Goal: Information Seeking & Learning: Learn about a topic

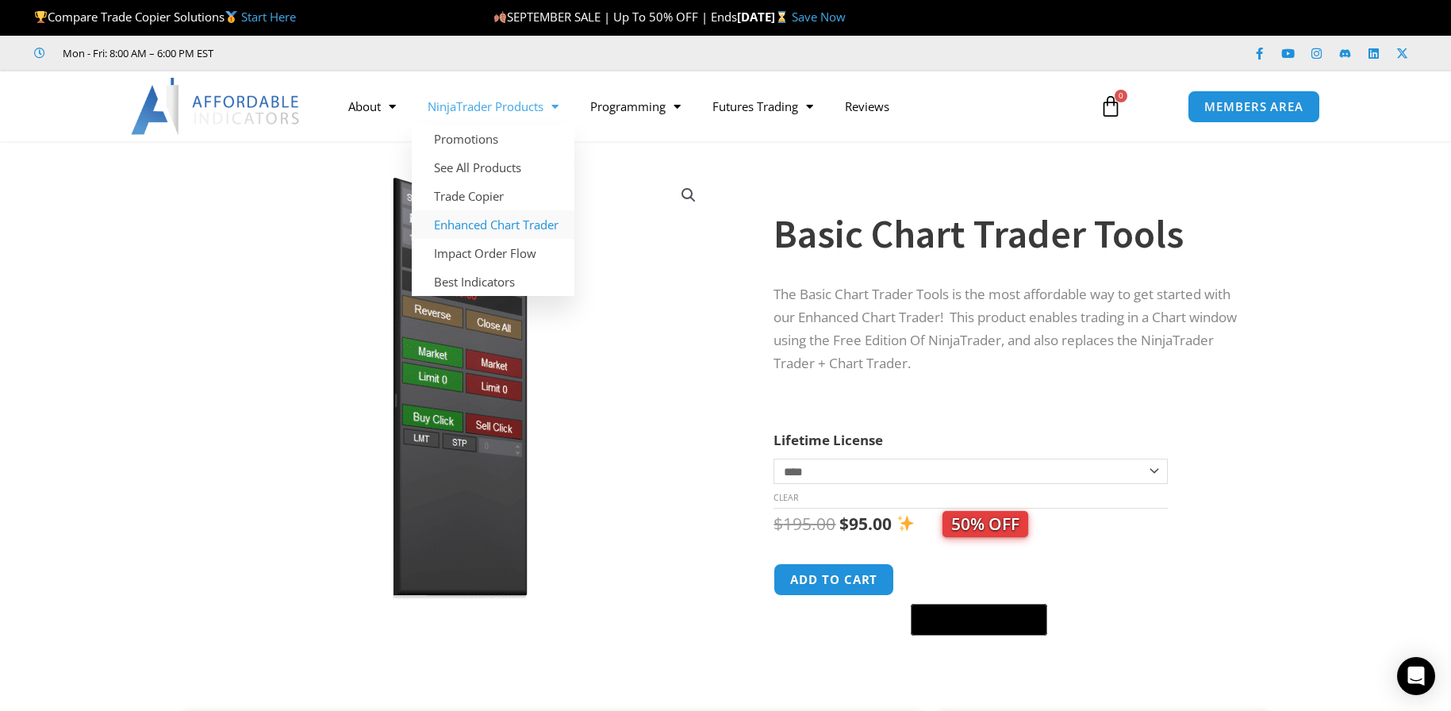
click at [474, 228] on link "Enhanced Chart Trader" at bounding box center [493, 224] width 163 height 29
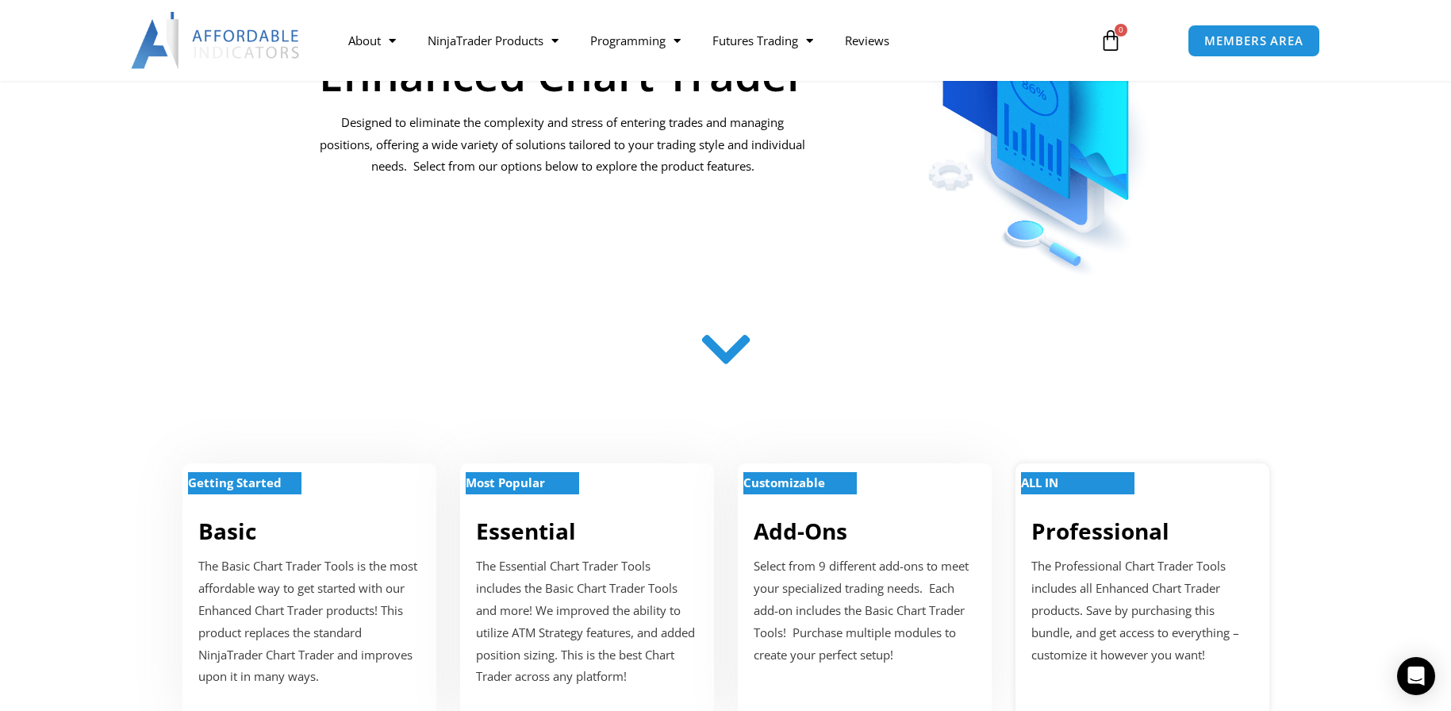
scroll to position [635, 0]
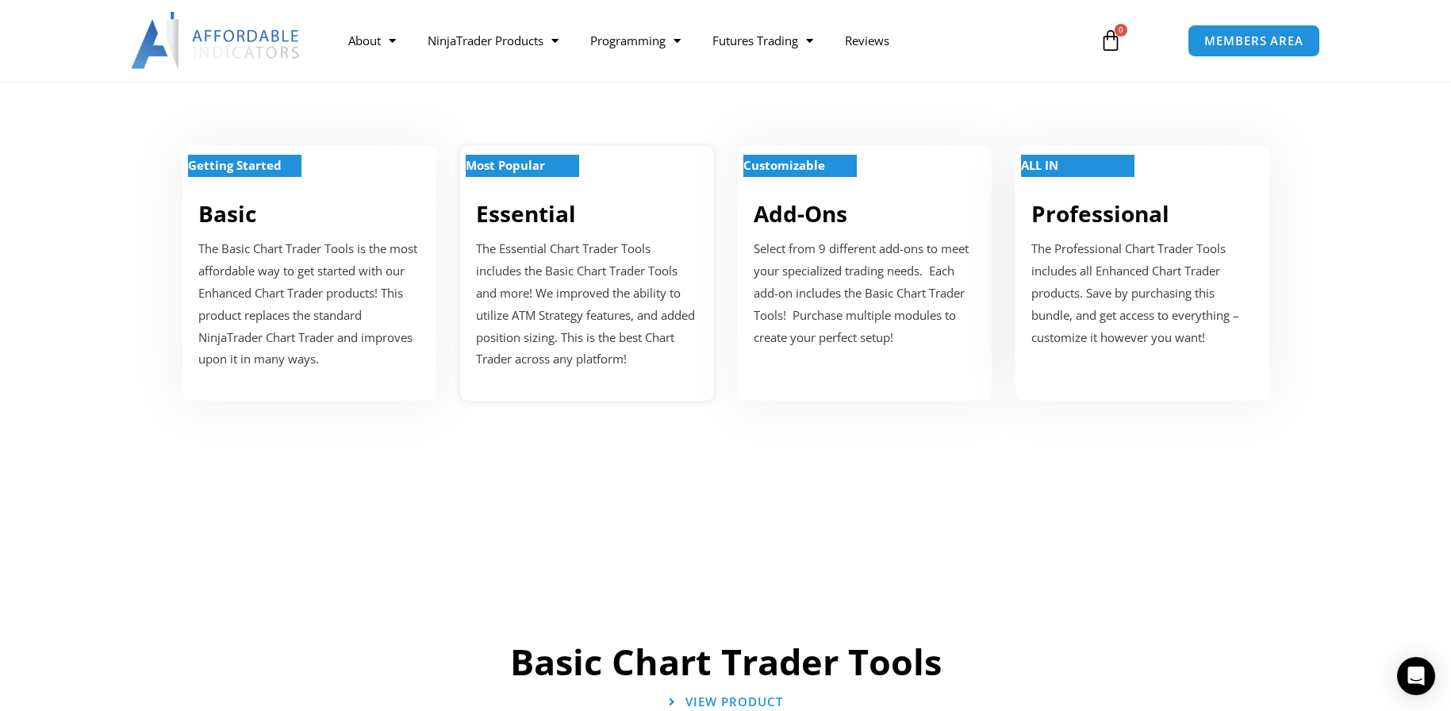
click at [525, 202] on link "Essential" at bounding box center [526, 213] width 100 height 30
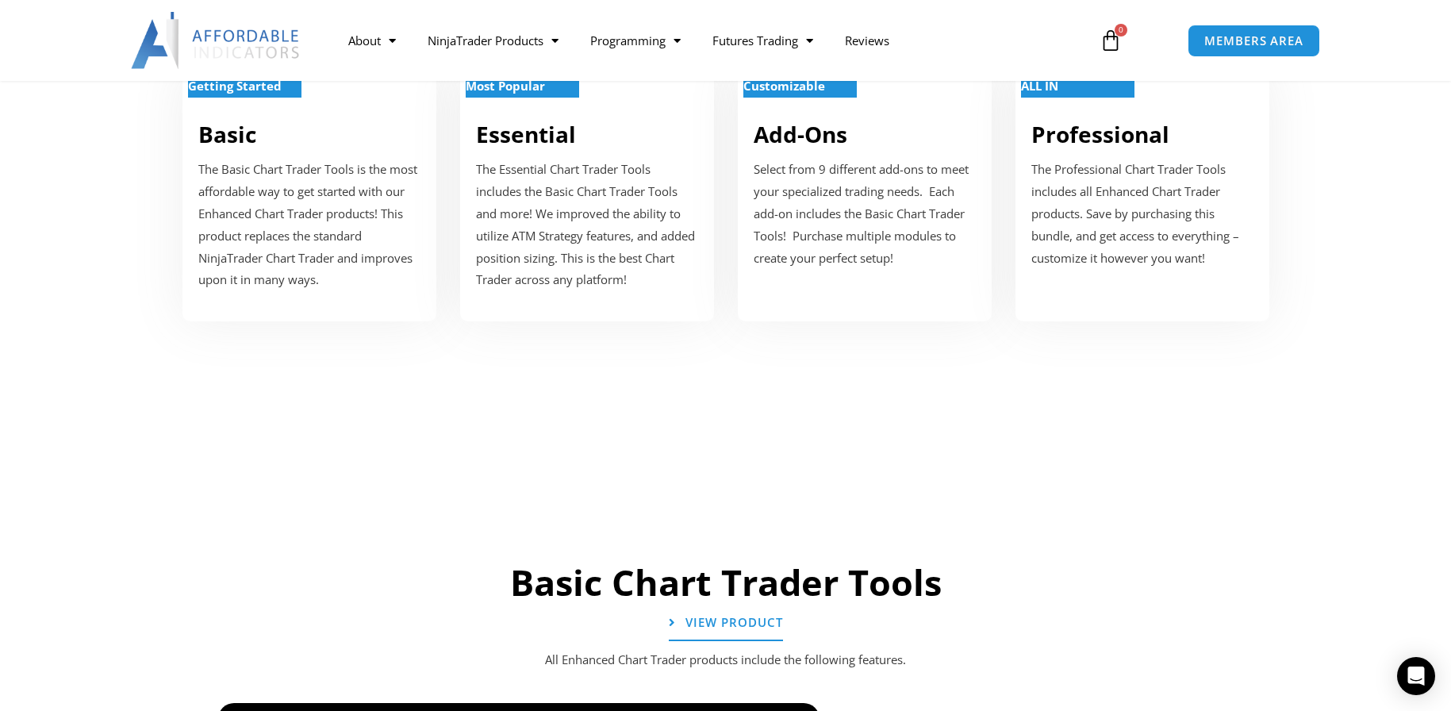
scroll to position [476, 0]
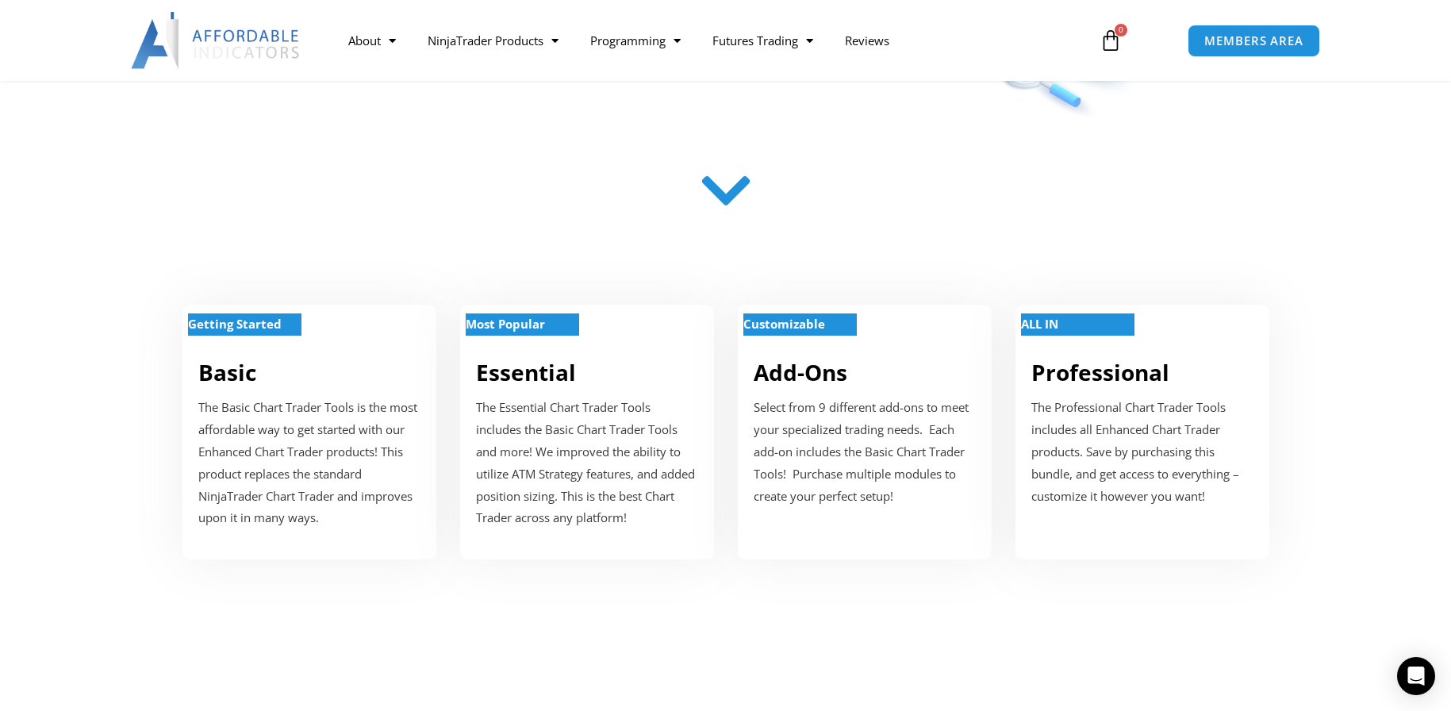
drag, startPoint x: 267, startPoint y: 371, endPoint x: 1136, endPoint y: 194, distance: 886.8
click at [1385, 190] on section at bounding box center [725, 192] width 1451 height 83
drag, startPoint x: 213, startPoint y: 317, endPoint x: 1215, endPoint y: 221, distance: 1005.9
click at [1355, 227] on section at bounding box center [725, 192] width 1451 height 83
drag, startPoint x: 210, startPoint y: 394, endPoint x: 1393, endPoint y: 302, distance: 1186.5
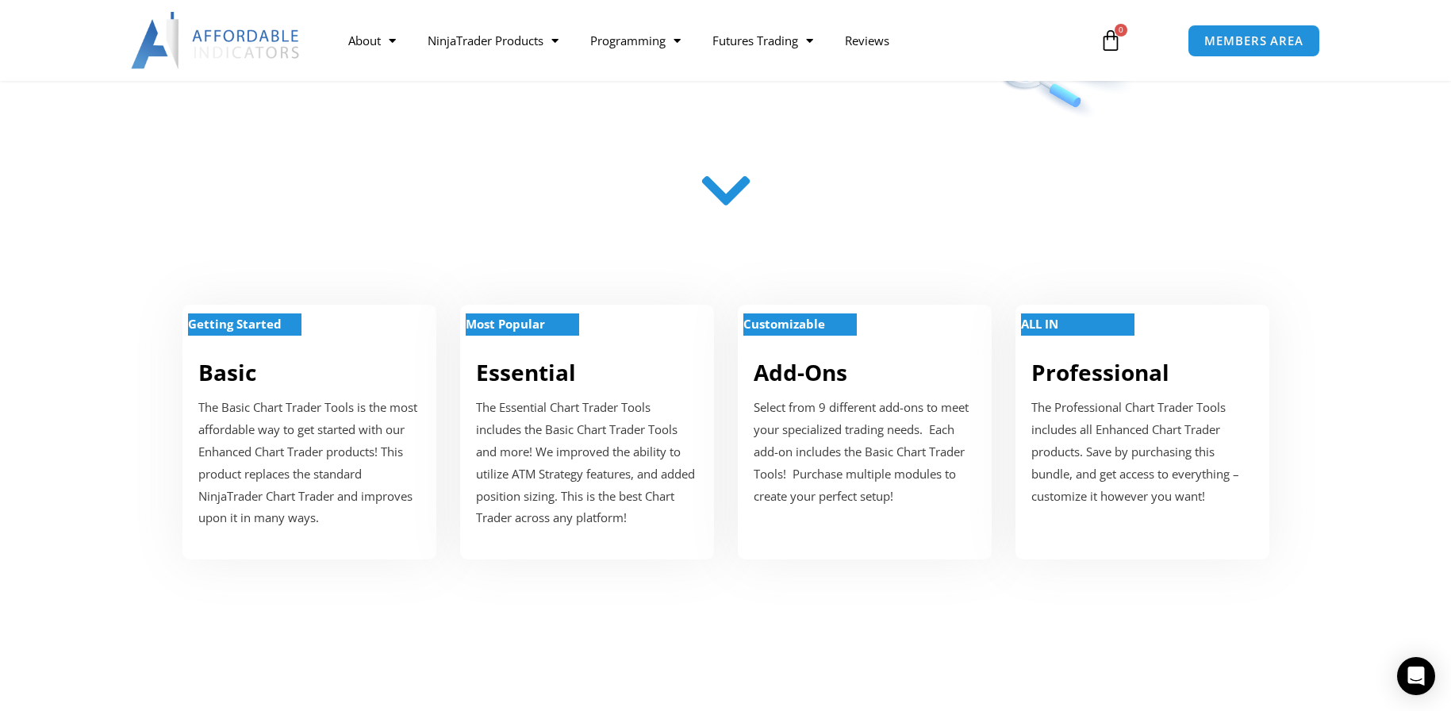
click at [1393, 302] on section "Getting Started Basic The Basic Chart Trader Tools is the most affordable way t…" at bounding box center [725, 427] width 1451 height 341
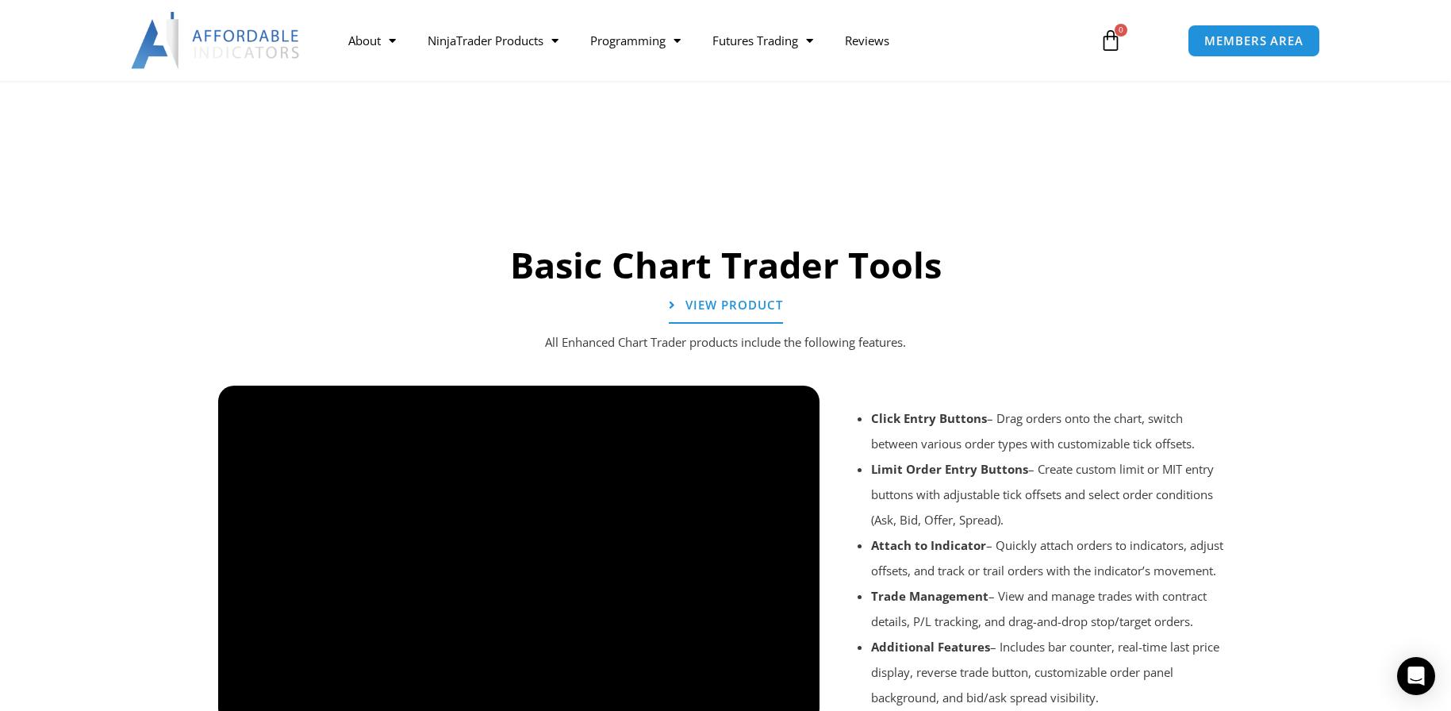
scroll to position [1270, 0]
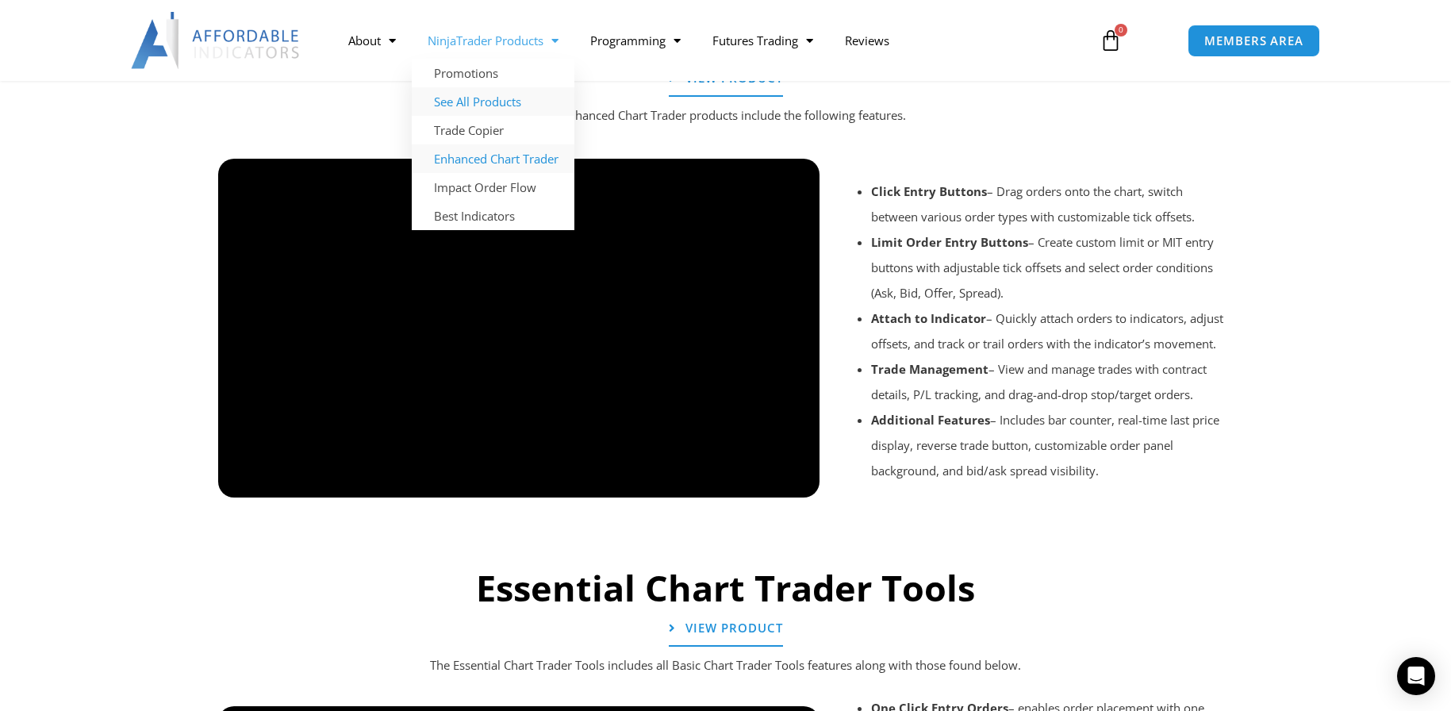
click at [500, 104] on link "See All Products" at bounding box center [493, 101] width 163 height 29
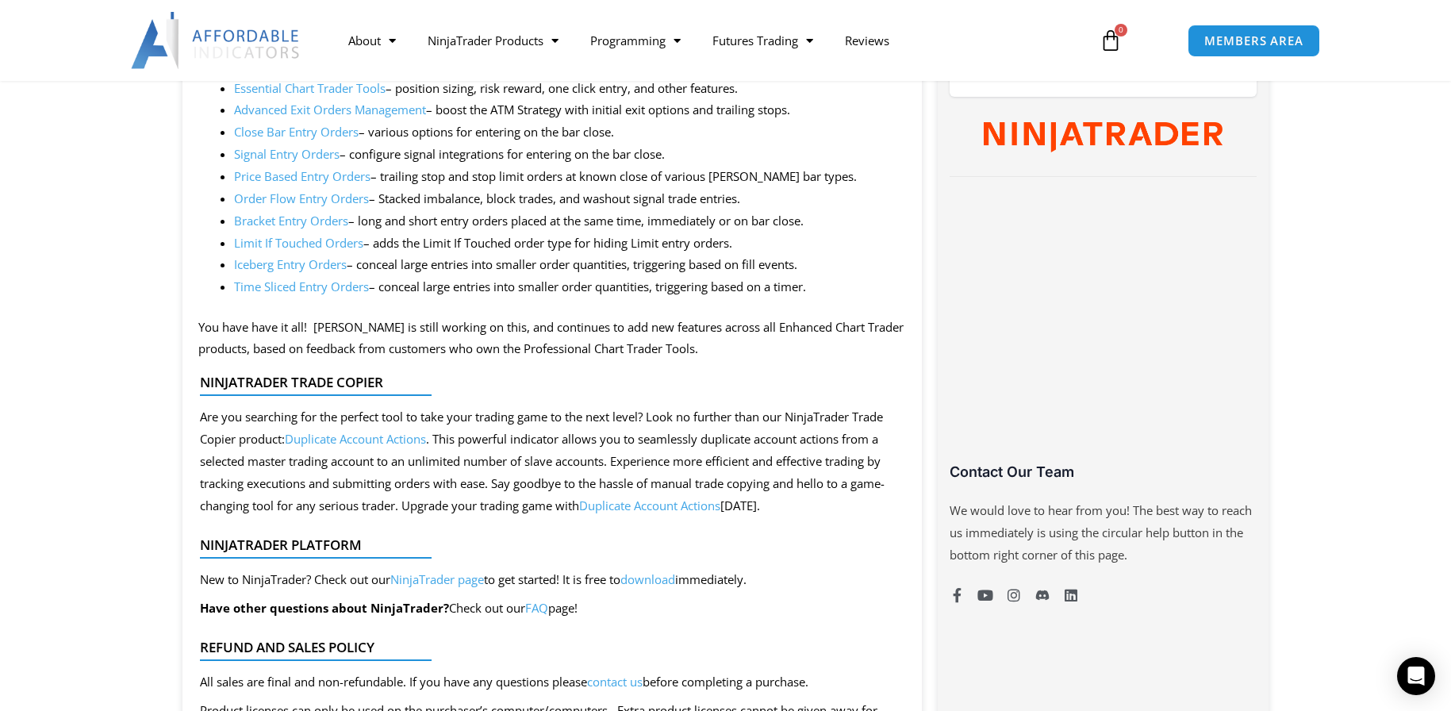
scroll to position [793, 0]
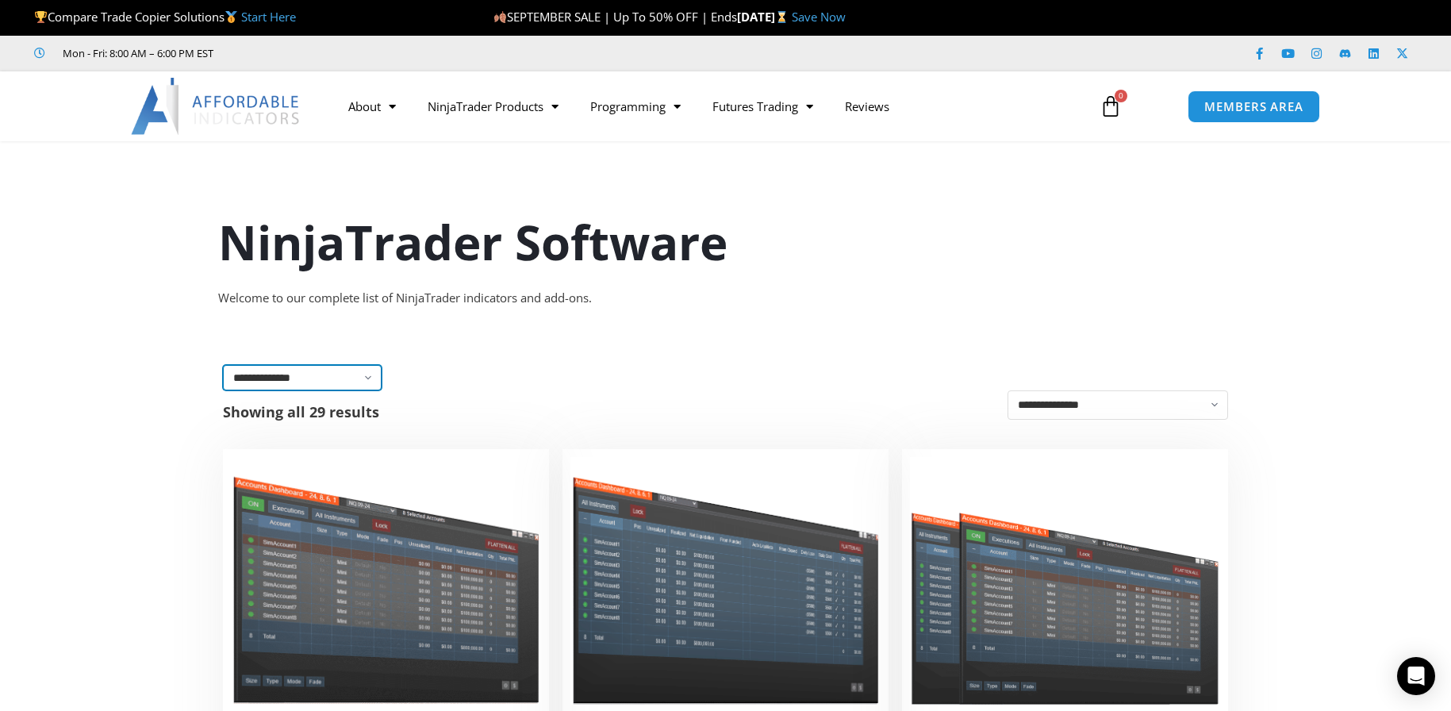
click at [366, 378] on select "**********" at bounding box center [302, 377] width 159 height 25
select select "**********"
click at [223, 365] on select "**********" at bounding box center [302, 377] width 159 height 25
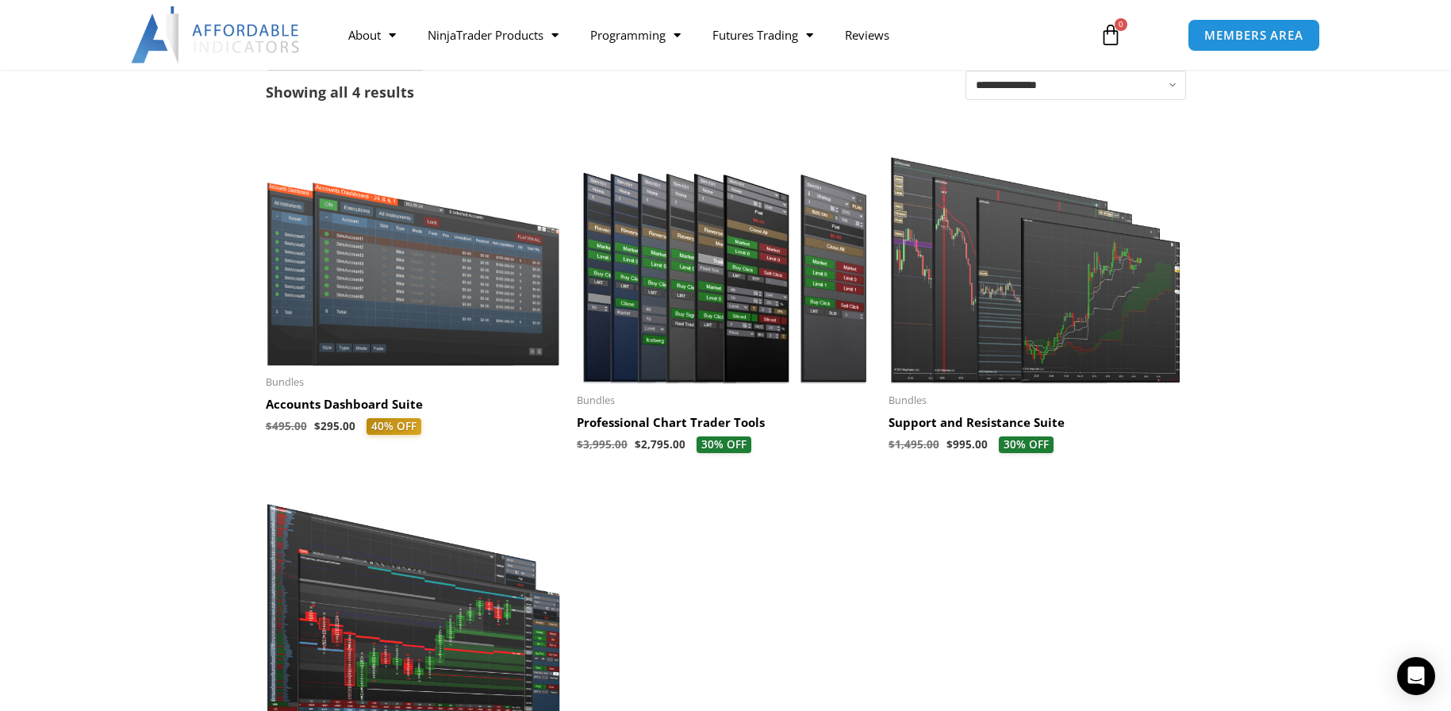
scroll to position [79, 0]
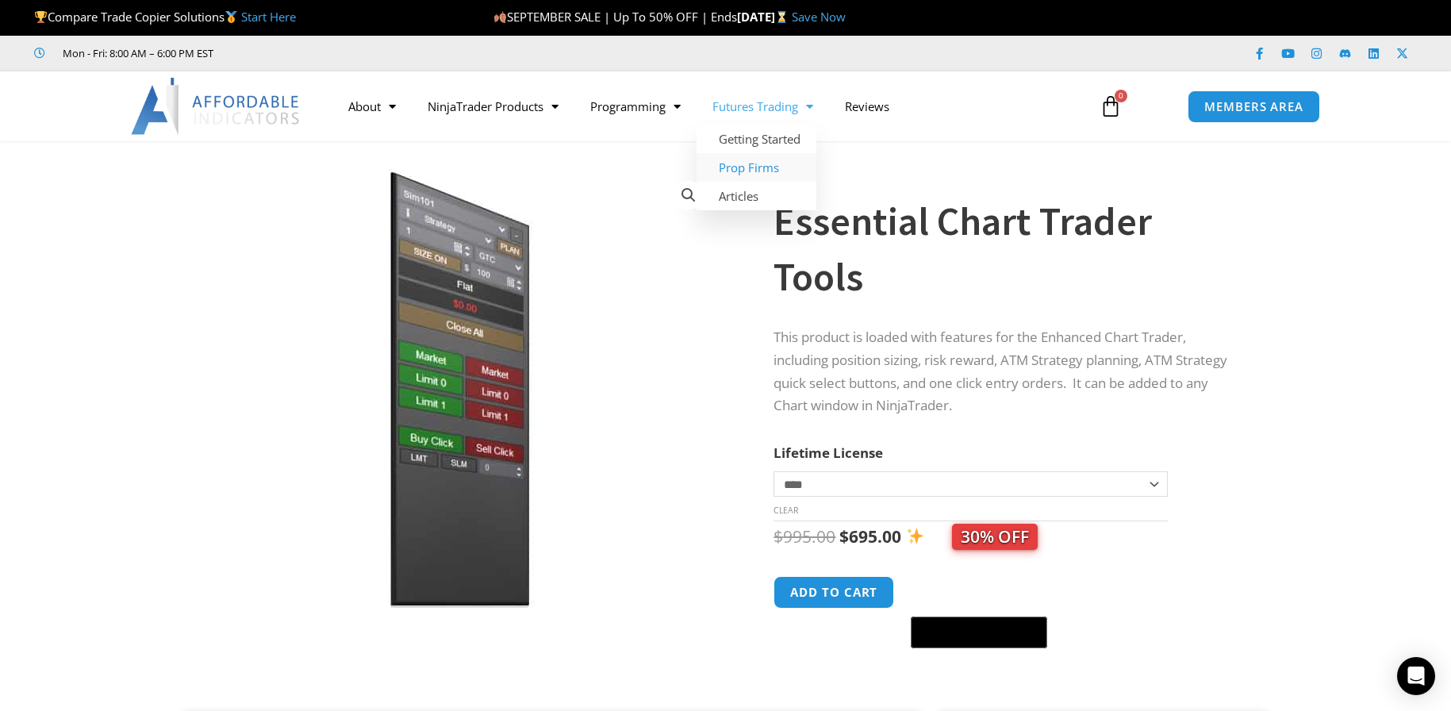
click at [765, 165] on link "Prop Firms" at bounding box center [757, 167] width 120 height 29
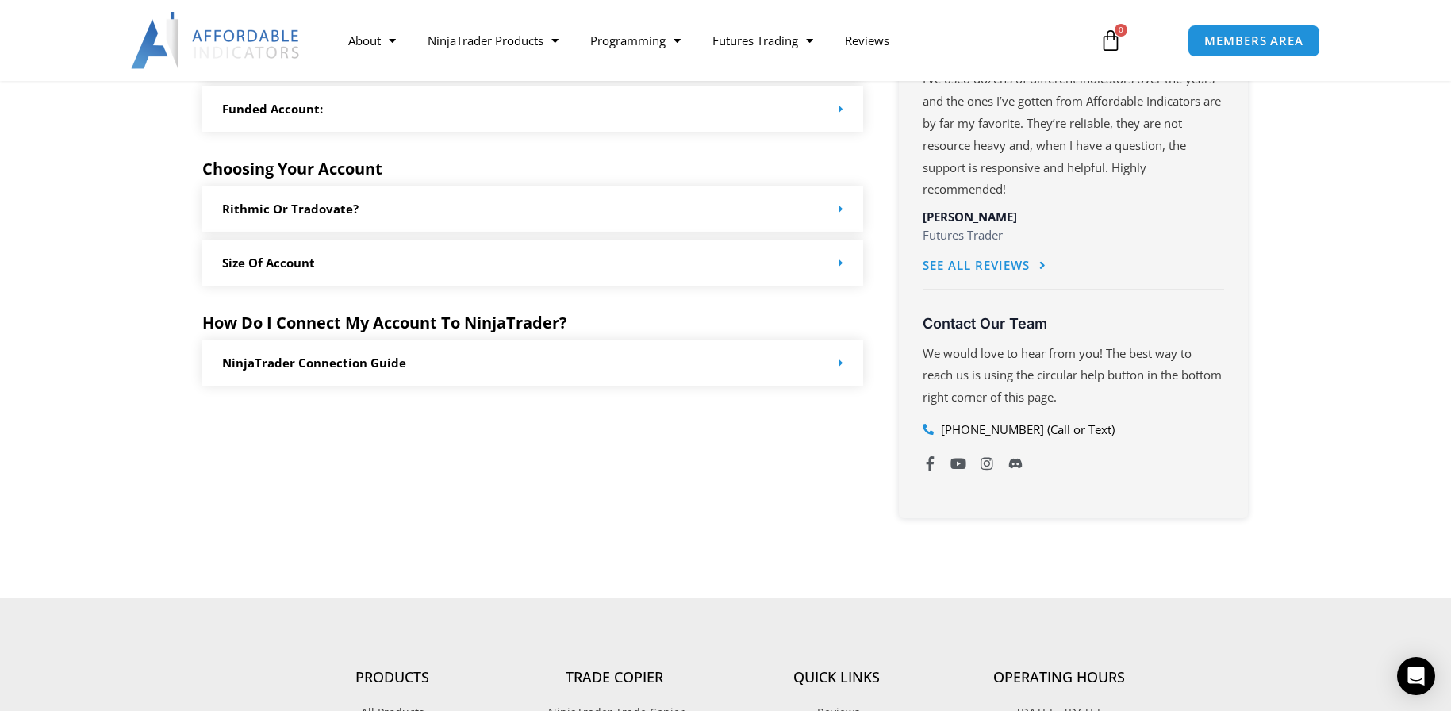
scroll to position [714, 0]
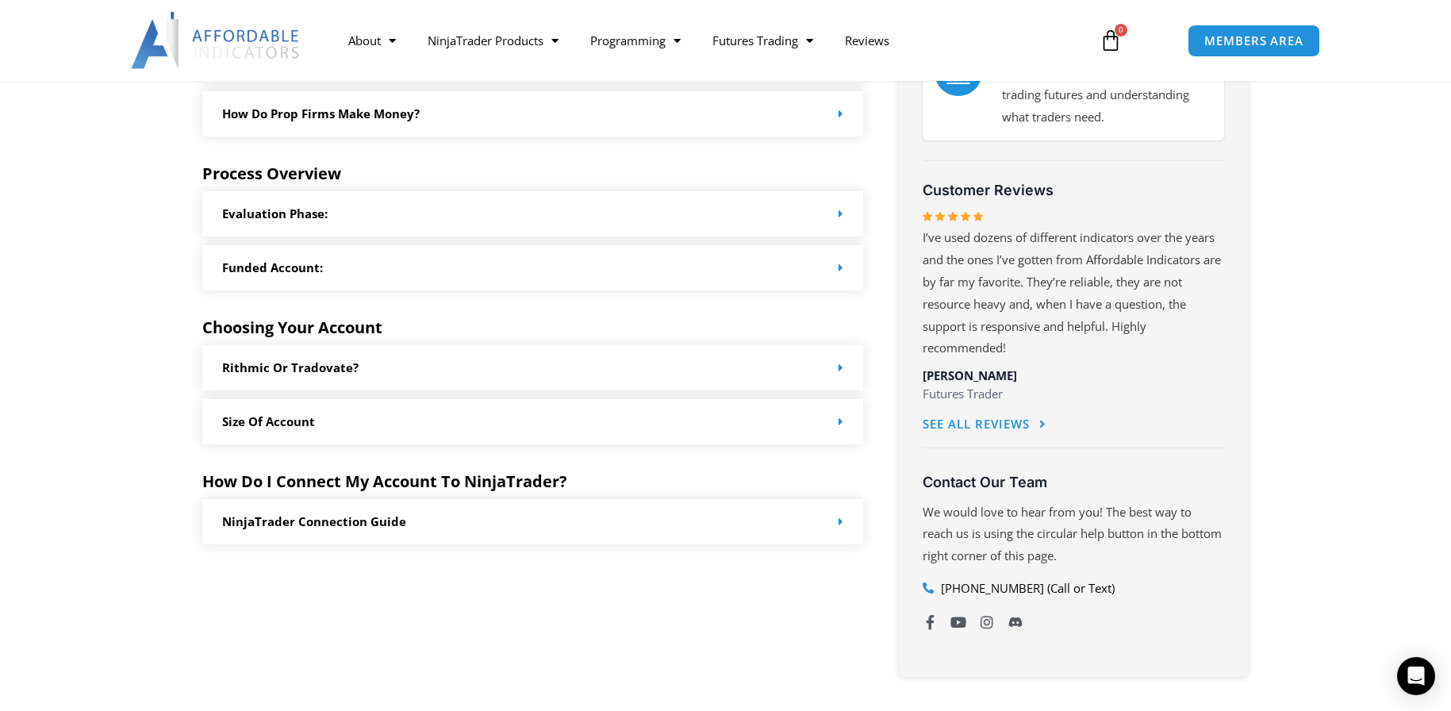
click at [838, 270] on span at bounding box center [838, 268] width 12 height 12
